Goal: Transaction & Acquisition: Subscribe to service/newsletter

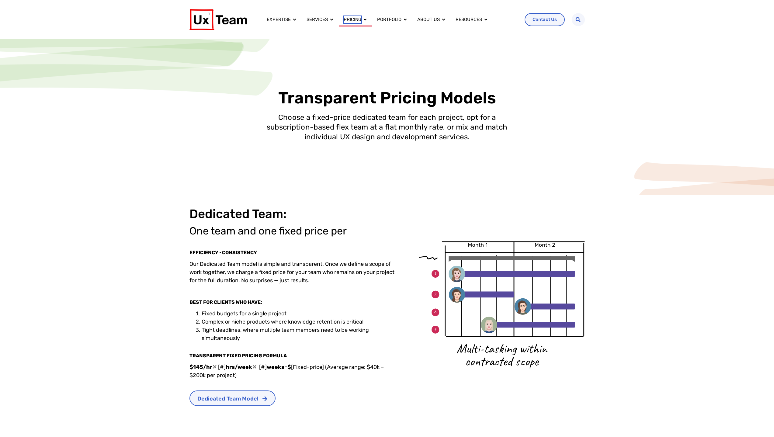
click at [359, 20] on span "Pricing" at bounding box center [352, 19] width 18 height 7
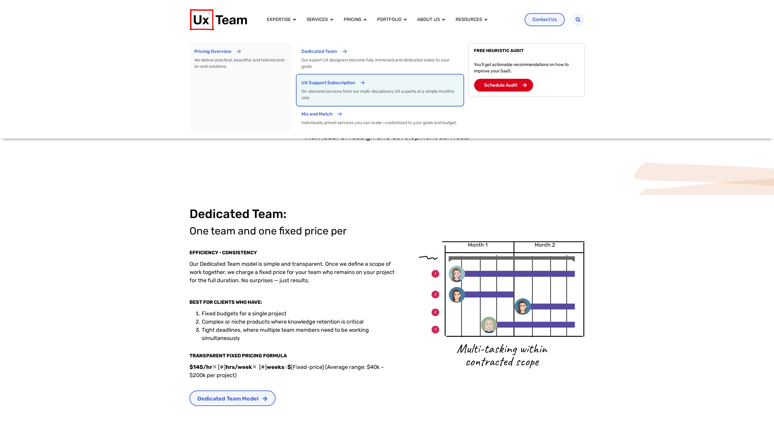
click at [331, 83] on p "UX Support Subscription" at bounding box center [328, 82] width 54 height 7
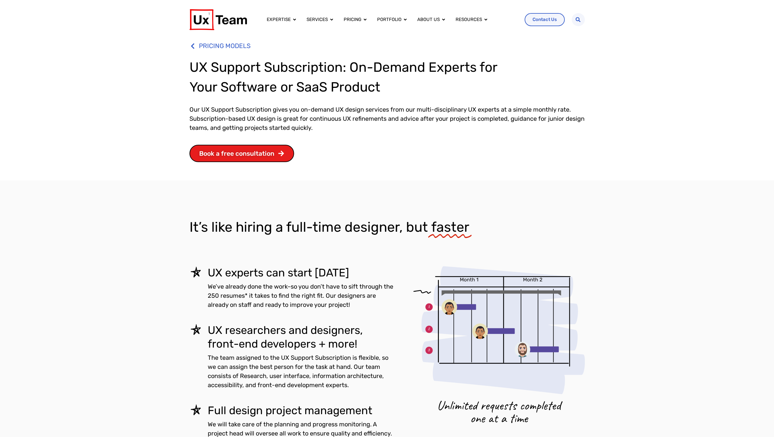
click at [673, 221] on div "It’s like hiring a full-time designer, but faster UX experts can start [DATE] W…" at bounding box center [387, 327] width 774 height 294
